Goal: Information Seeking & Learning: Find specific fact

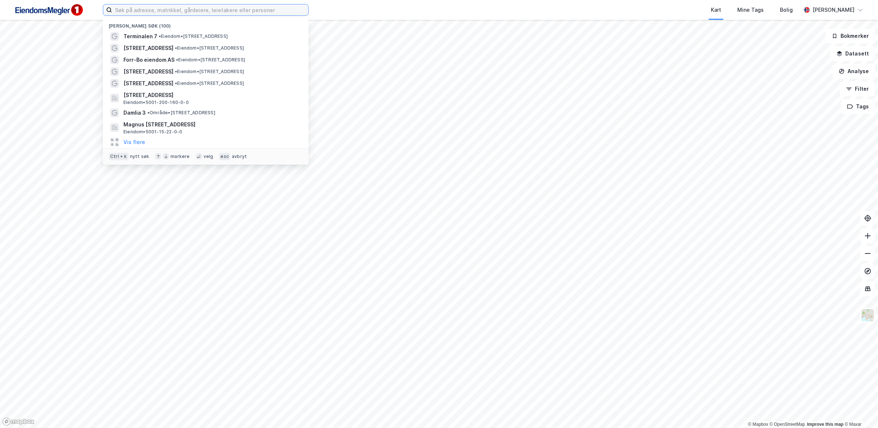
click at [162, 10] on input at bounding box center [210, 9] width 196 height 11
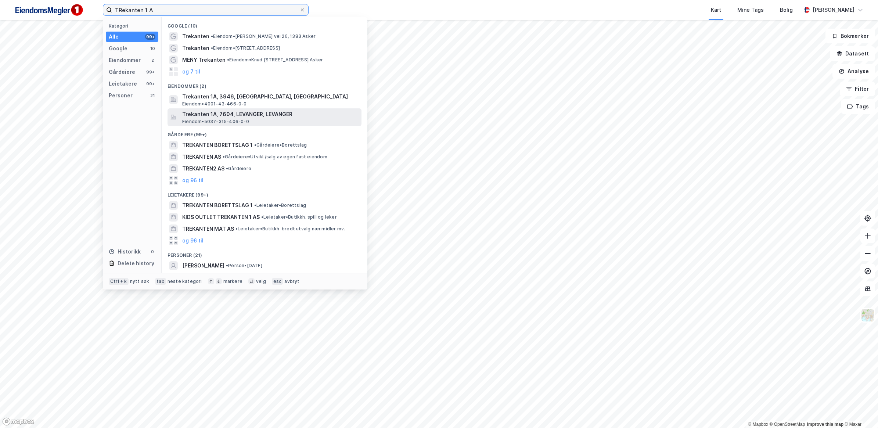
type input "TRekanten 1 A"
click at [283, 116] on span "Trekanten 1A, 7604, LEVANGER, LEVANGER" at bounding box center [270, 114] width 176 height 9
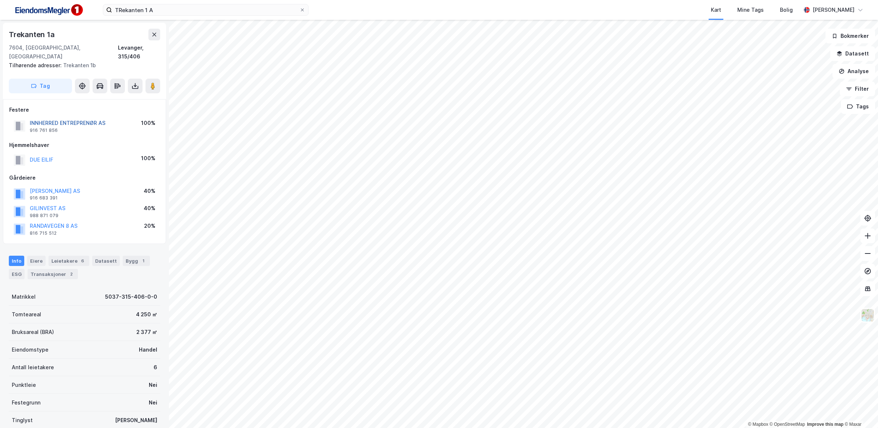
click at [0, 0] on button "INNHERRED ENTREPRENØR AS" at bounding box center [0, 0] width 0 height 0
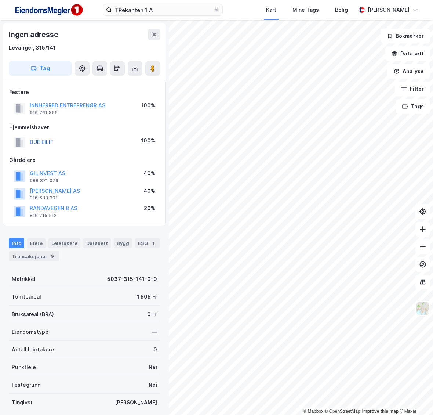
click at [0, 0] on button "DUE EILIF" at bounding box center [0, 0] width 0 height 0
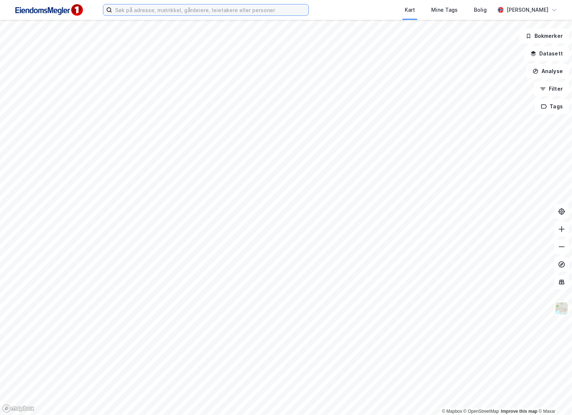
click at [187, 10] on input at bounding box center [210, 9] width 196 height 11
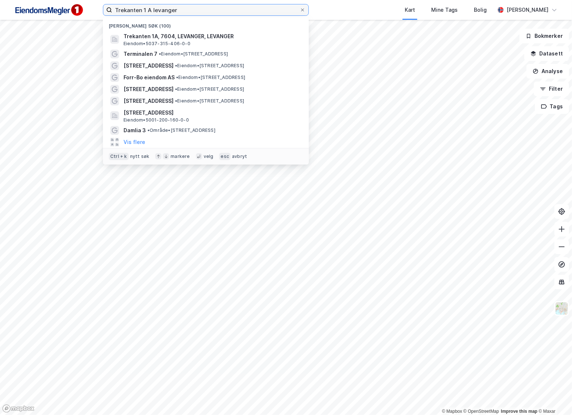
type input "Trekanten 1 A levanger"
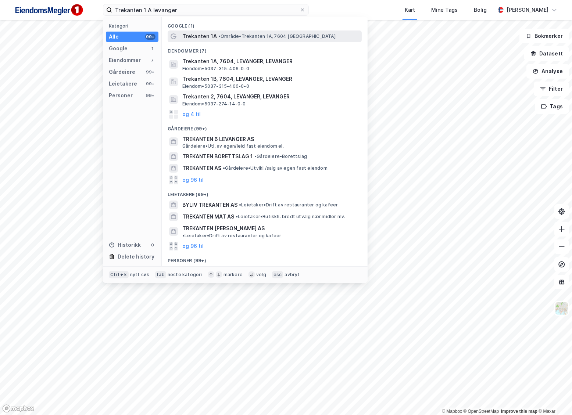
click at [221, 40] on div "Trekanten 1A • Område • Trekanten 1A, 7604 Levanger" at bounding box center [271, 36] width 178 height 9
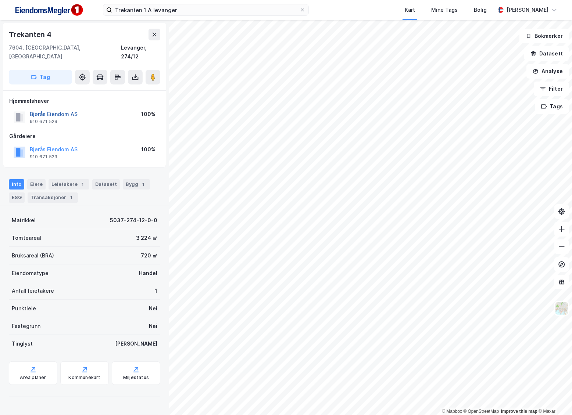
click at [0, 0] on button "Bjørås Eiendom AS" at bounding box center [0, 0] width 0 height 0
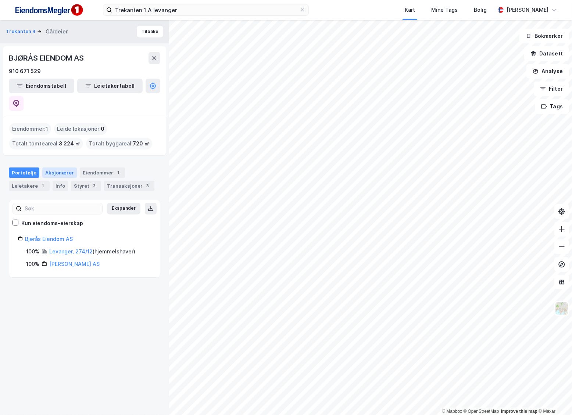
click at [58, 167] on div "Aksjonærer" at bounding box center [59, 172] width 35 height 10
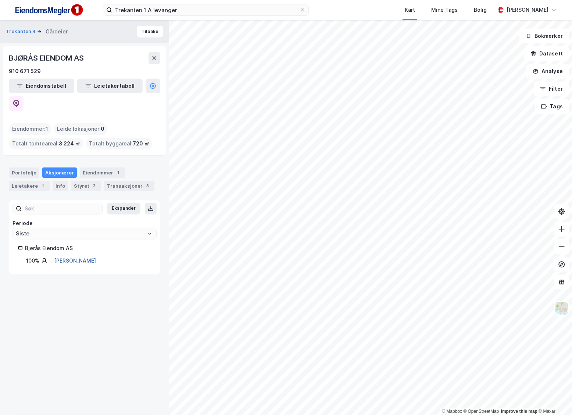
click at [83, 257] on link "Bjørås Lars Erik" at bounding box center [75, 260] width 42 height 6
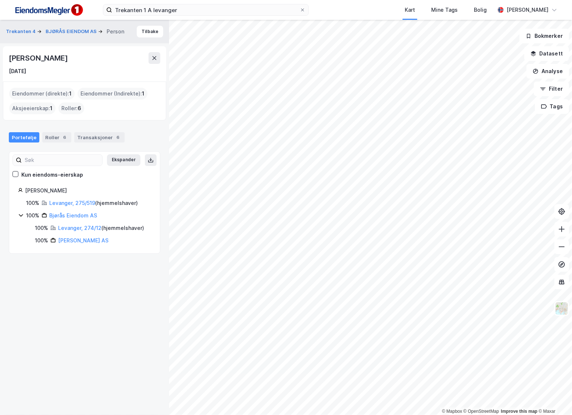
drag, startPoint x: 64, startPoint y: 55, endPoint x: 2, endPoint y: 56, distance: 62.1
click at [2, 56] on div "Trekanten 4 BJØRÅS EIENDOM AS Person Tilbake Lars Erik Bjørås 22. apr. 1967 Eie…" at bounding box center [84, 217] width 169 height 395
copy div "Lars Erik Bjørås"
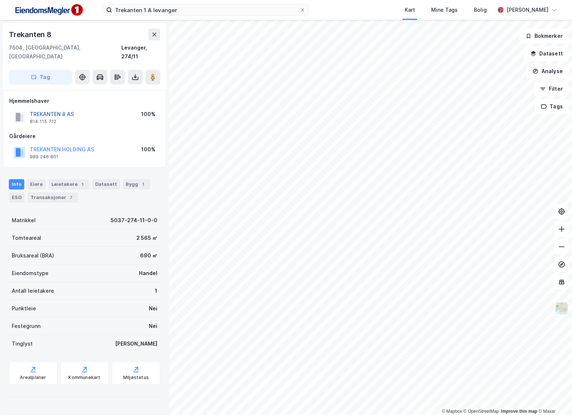
click at [0, 0] on button "TREKANTEN 8 AS" at bounding box center [0, 0] width 0 height 0
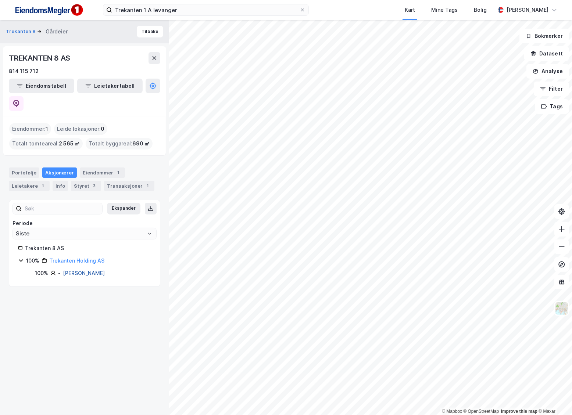
click at [94, 270] on link "Sivertsen Thor" at bounding box center [84, 273] width 42 height 6
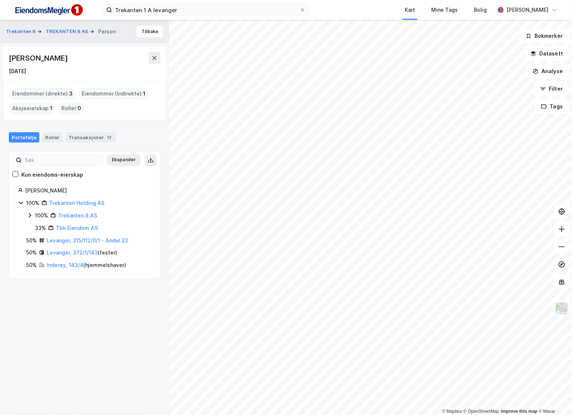
drag, startPoint x: 63, startPoint y: 56, endPoint x: 1, endPoint y: 60, distance: 62.2
click at [1, 60] on div "Trekanten 8 TREKANTEN 8 AS Person Tilbake Thor Sivertsen 27. feb. 1955 Eiendomm…" at bounding box center [84, 217] width 169 height 395
